Goal: Task Accomplishment & Management: Use online tool/utility

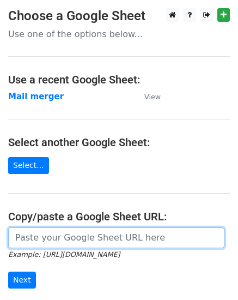
click at [16, 234] on input "url" at bounding box center [116, 237] width 216 height 21
paste input "[URL][DOMAIN_NAME]"
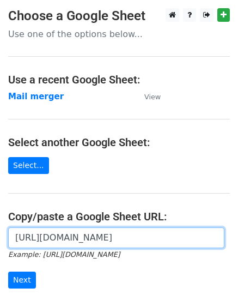
scroll to position [0, 216]
type input "[URL][DOMAIN_NAME]"
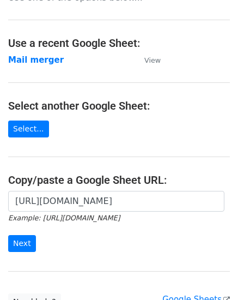
scroll to position [49, 0]
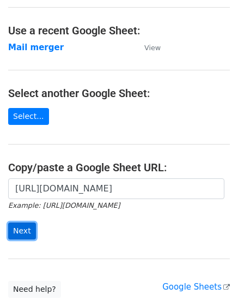
click at [21, 233] on input "Next" at bounding box center [22, 230] width 28 height 17
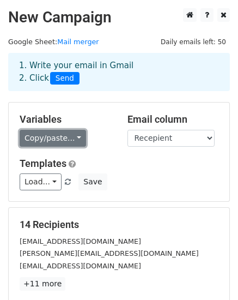
click at [63, 138] on link "Copy/paste..." at bounding box center [53, 138] width 67 height 17
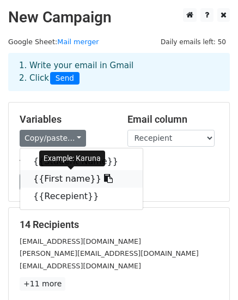
click at [62, 176] on link "{{First name}}" at bounding box center [81, 178] width 123 height 17
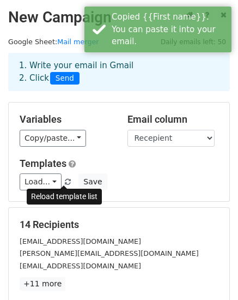
click at [65, 180] on span at bounding box center [68, 182] width 6 height 7
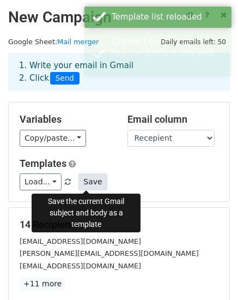
click at [84, 182] on button "Save" at bounding box center [92, 181] width 28 height 17
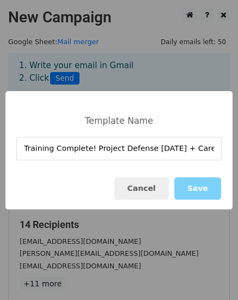
scroll to position [0, 56]
type input "Training Complete! Project Defense Aug 24 + Career Opportunities Await!"
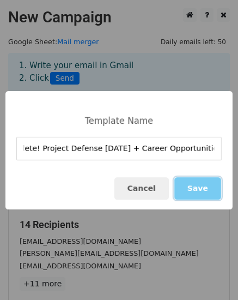
scroll to position [0, 0]
click at [204, 188] on button "Save" at bounding box center [197, 188] width 47 height 22
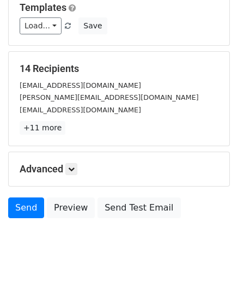
scroll to position [167, 0]
